Goal: Register for event/course

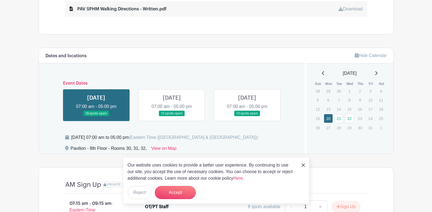
scroll to position [372, 0]
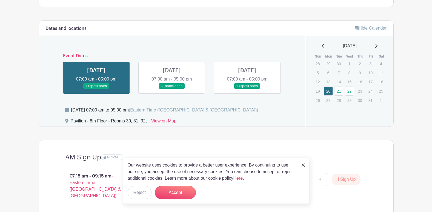
click at [172, 89] on link at bounding box center [172, 89] width 0 height 0
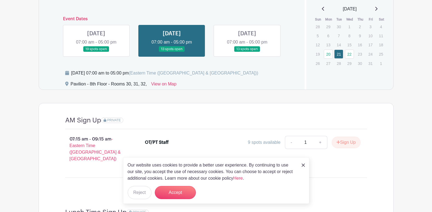
scroll to position [400, 0]
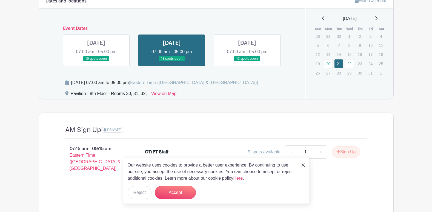
click at [247, 62] on link at bounding box center [247, 62] width 0 height 0
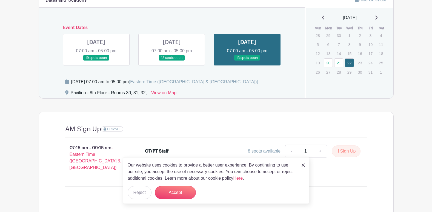
scroll to position [400, 0]
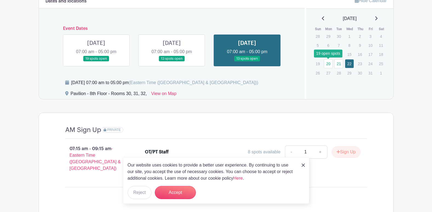
click at [328, 65] on link "20" at bounding box center [328, 63] width 9 height 9
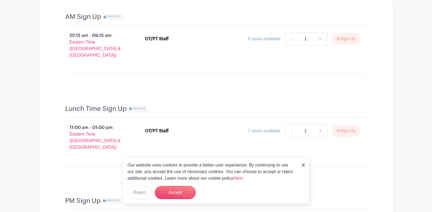
scroll to position [400, 0]
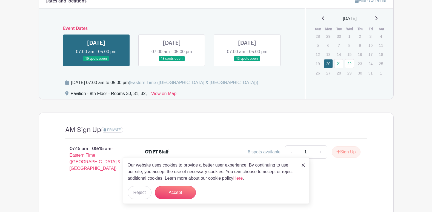
click at [172, 62] on link at bounding box center [172, 62] width 0 height 0
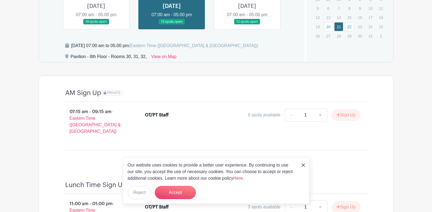
scroll to position [427, 0]
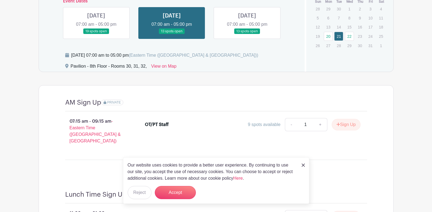
click at [247, 34] on link at bounding box center [247, 34] width 0 height 0
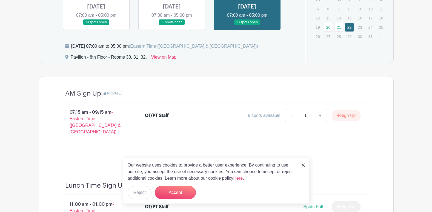
scroll to position [427, 0]
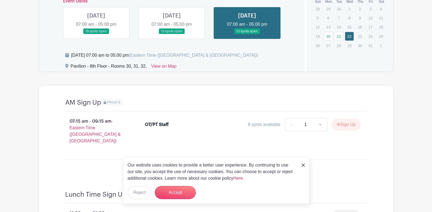
click at [96, 34] on link at bounding box center [96, 34] width 0 height 0
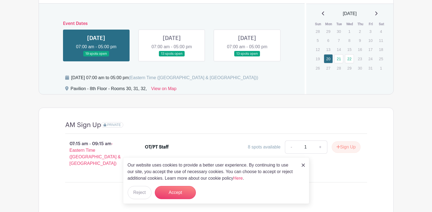
scroll to position [400, 0]
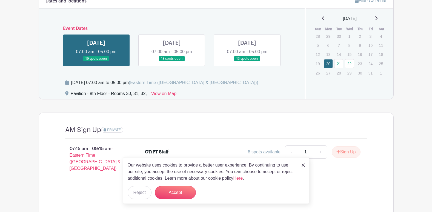
click at [247, 62] on link at bounding box center [247, 62] width 0 height 0
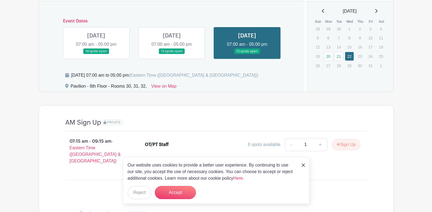
scroll to position [400, 0]
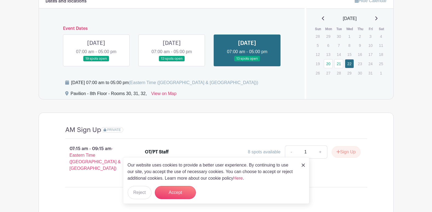
click at [96, 62] on link at bounding box center [96, 62] width 0 height 0
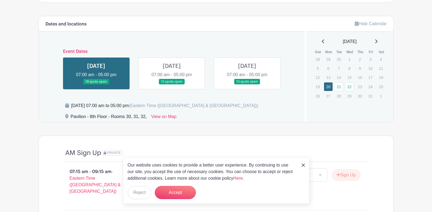
scroll to position [372, 0]
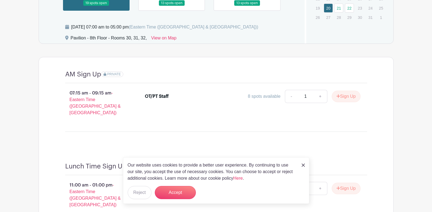
scroll to position [466, 0]
